Goal: Communication & Community: Answer question/provide support

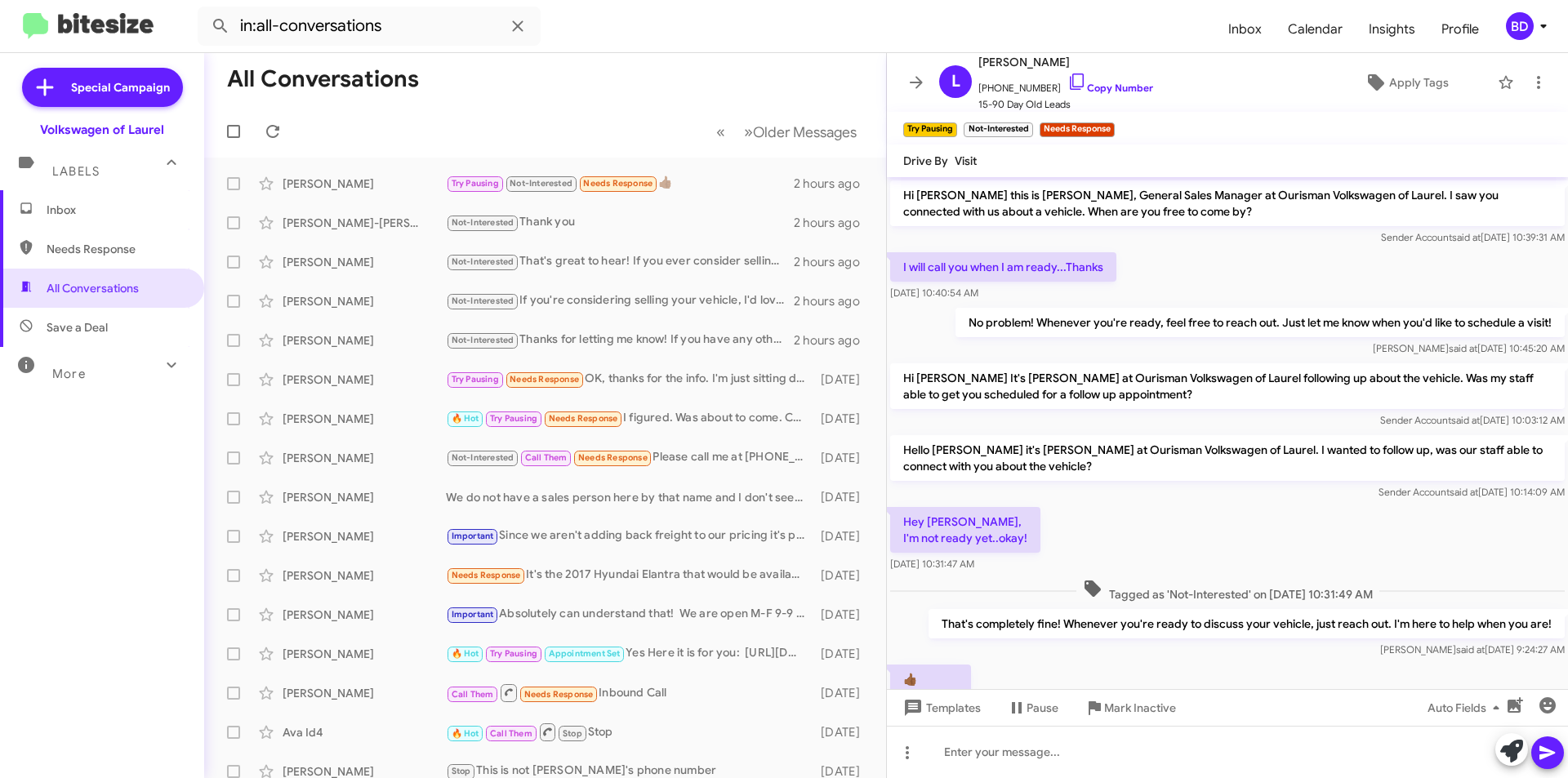
scroll to position [64, 0]
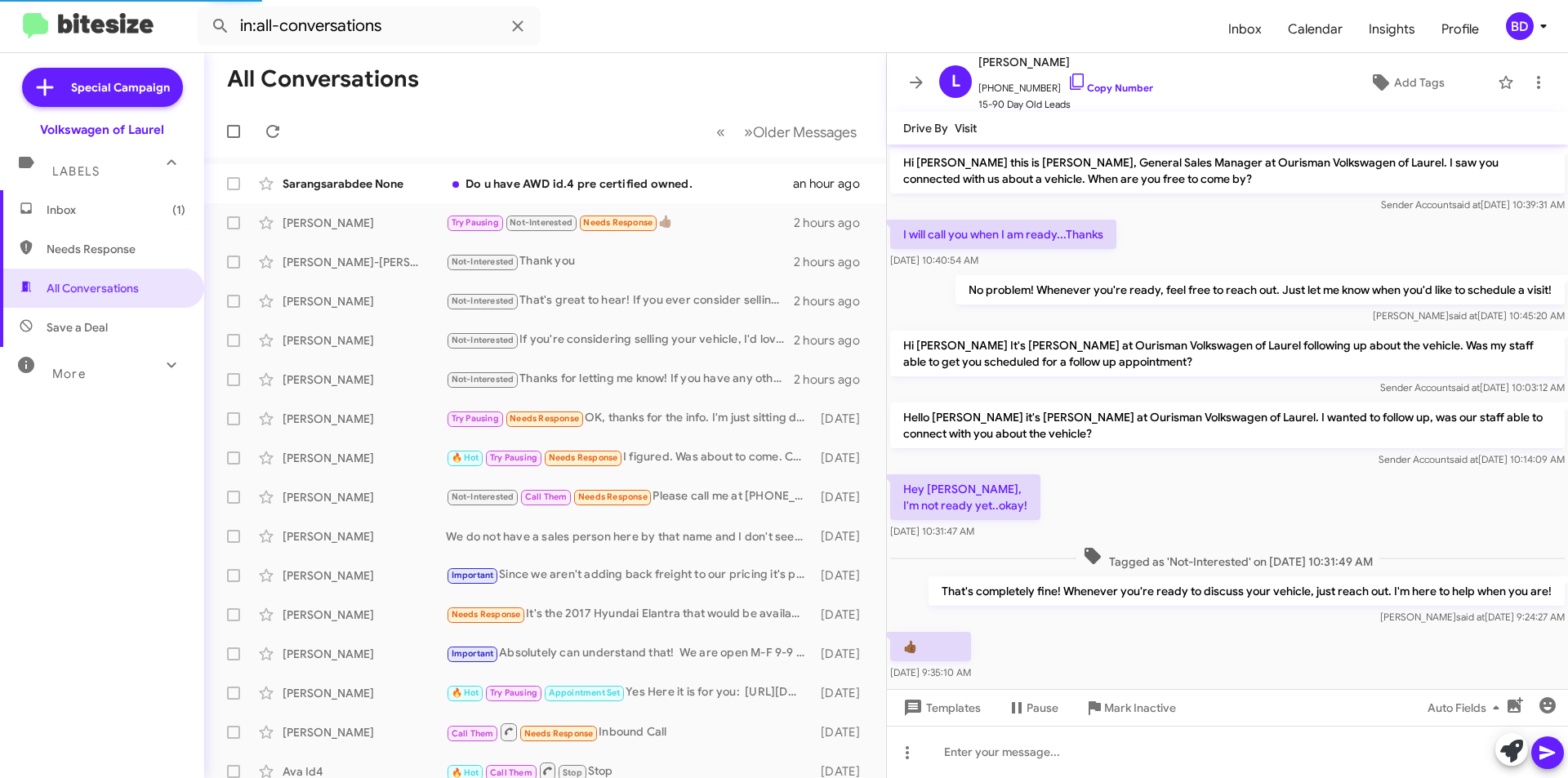
scroll to position [32, 0]
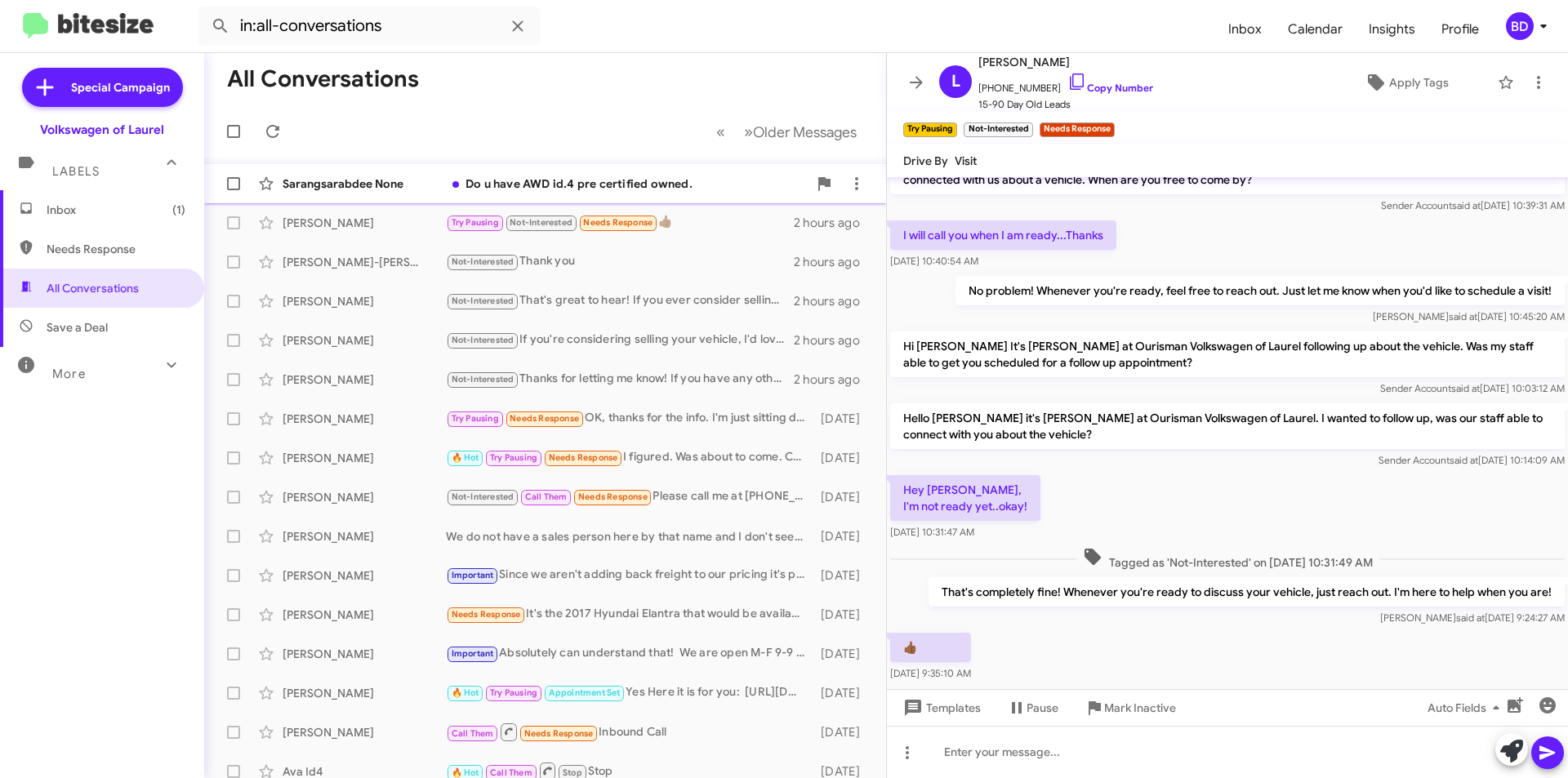
click at [683, 191] on div "Do u have AWD id.4 pre certified owned." at bounding box center [626, 183] width 362 height 17
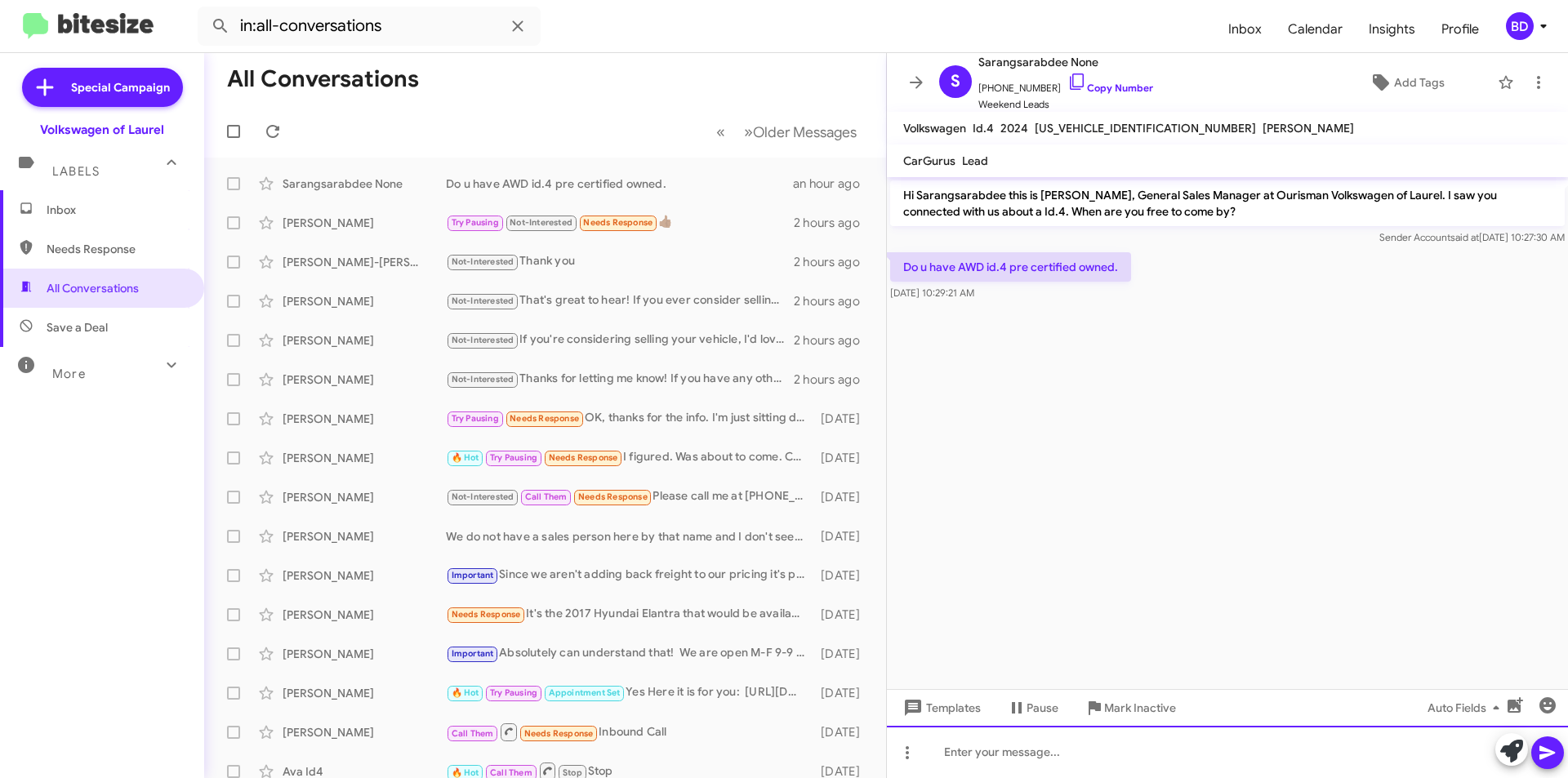
click at [979, 761] on div at bounding box center [1228, 753] width 682 height 53
click at [1551, 744] on icon at bounding box center [1548, 753] width 20 height 19
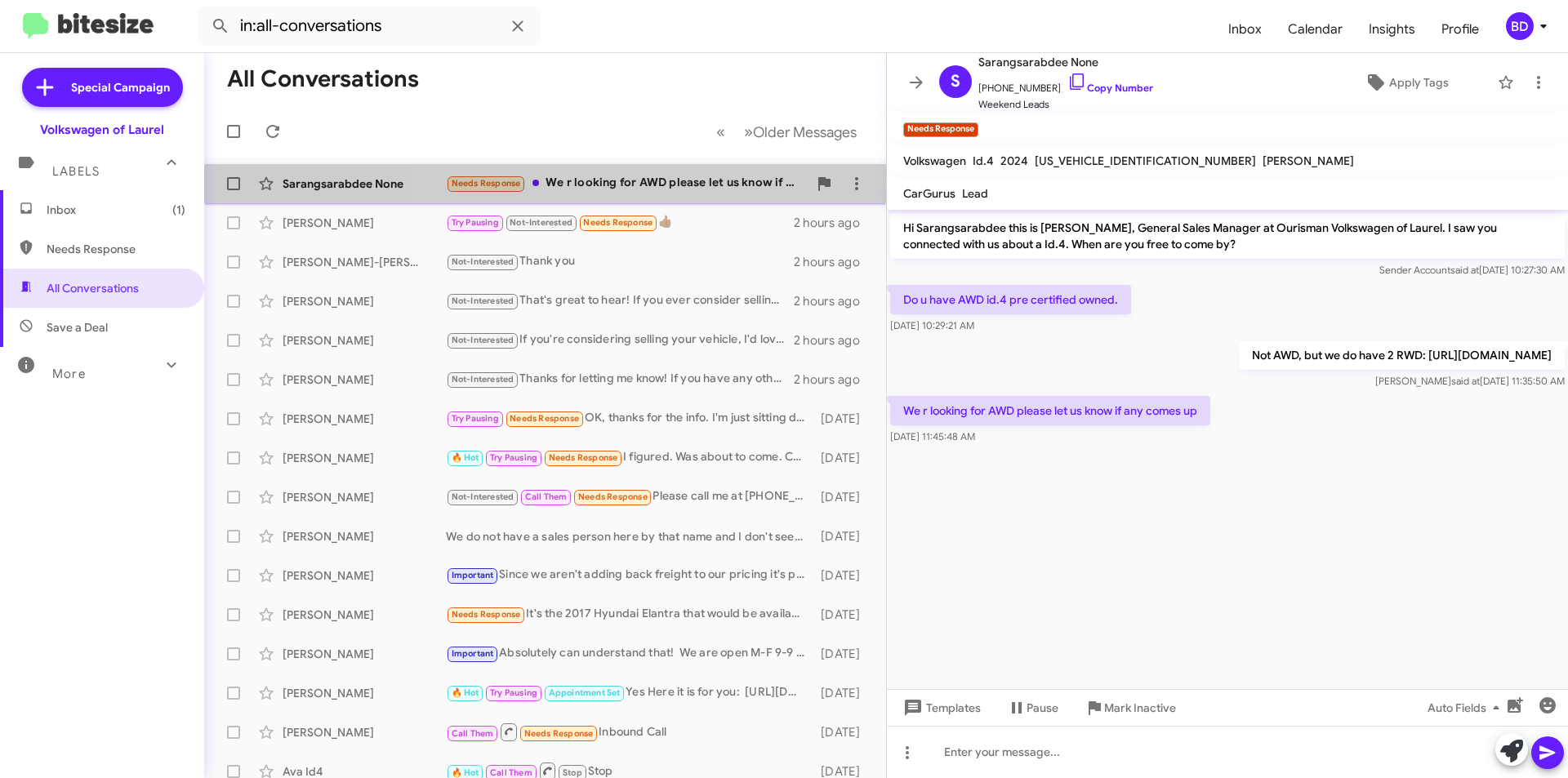
click at [663, 196] on div "Sarangsarabdee None Needs Response We r looking for AWD please let us know if a…" at bounding box center [545, 184] width 656 height 33
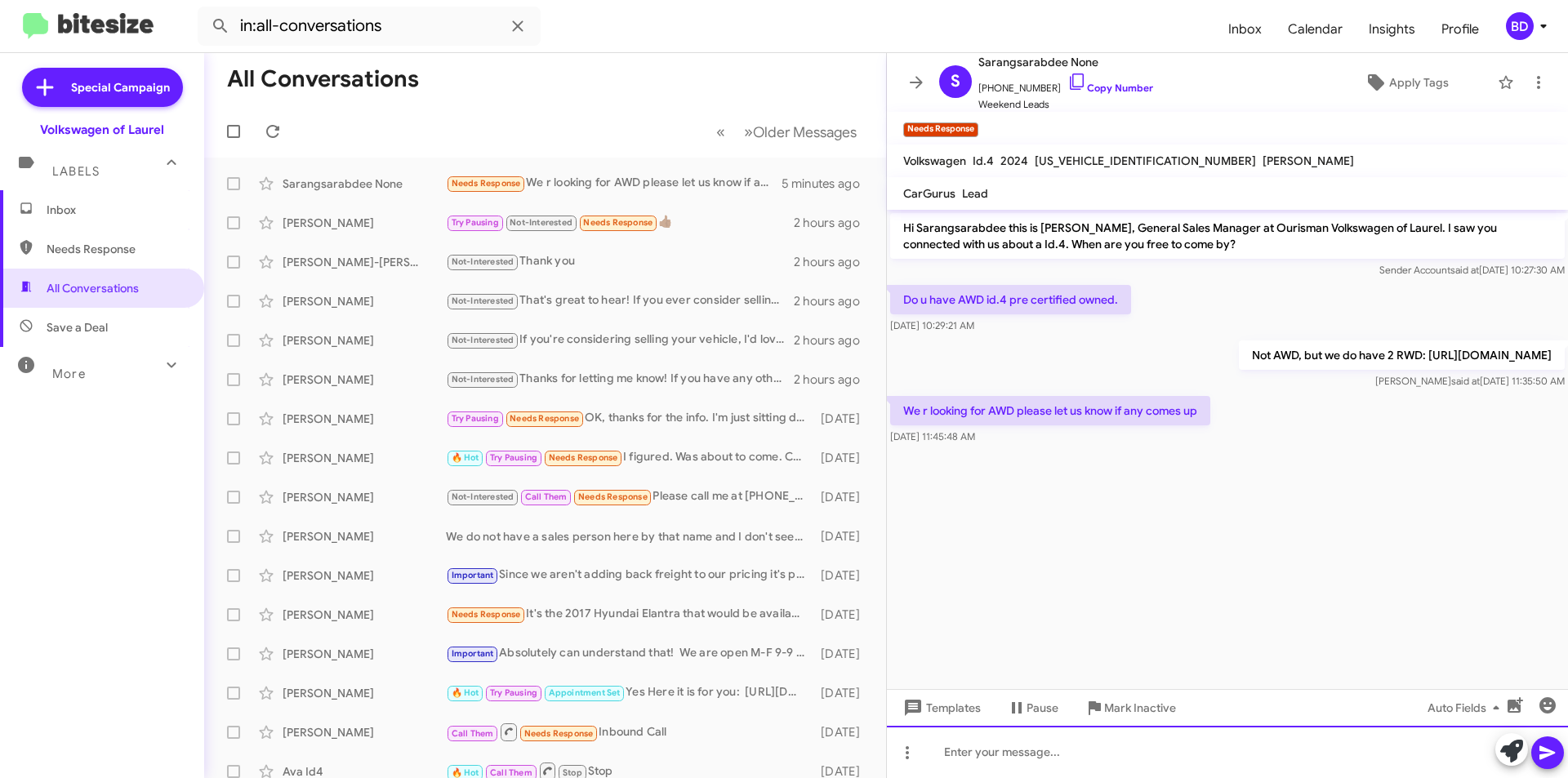
click at [1456, 751] on div at bounding box center [1228, 753] width 682 height 53
click at [1548, 752] on icon at bounding box center [1548, 754] width 16 height 14
